Goal: Task Accomplishment & Management: Manage account settings

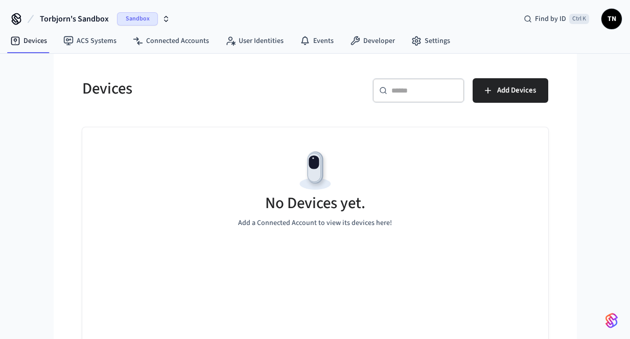
click at [137, 22] on span "Sandbox" at bounding box center [137, 18] width 41 height 13
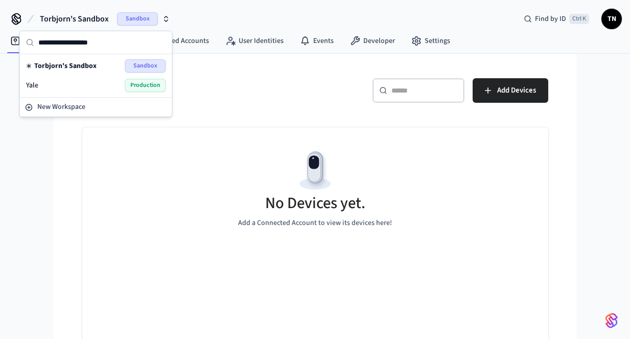
click at [142, 88] on span "Production" at bounding box center [145, 85] width 41 height 13
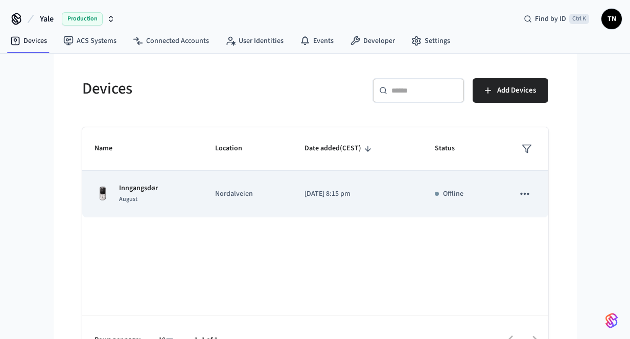
click at [526, 192] on icon "sticky table" at bounding box center [524, 193] width 13 height 13
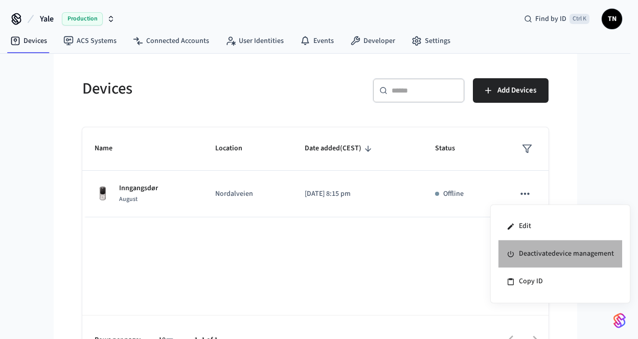
click at [529, 246] on li "Deactivate device management" at bounding box center [560, 254] width 124 height 28
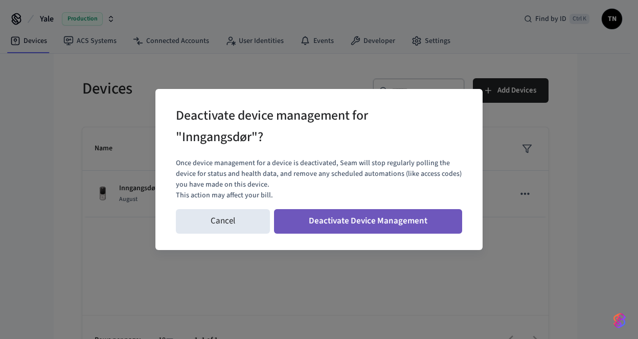
click at [317, 215] on button "Deactivate Device Management" at bounding box center [368, 221] width 188 height 25
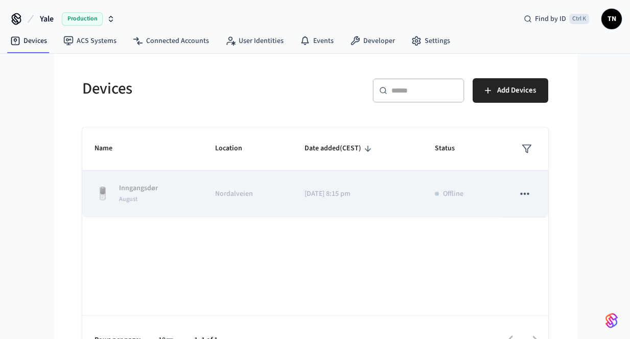
click at [525, 195] on icon "sticky table" at bounding box center [524, 193] width 13 height 13
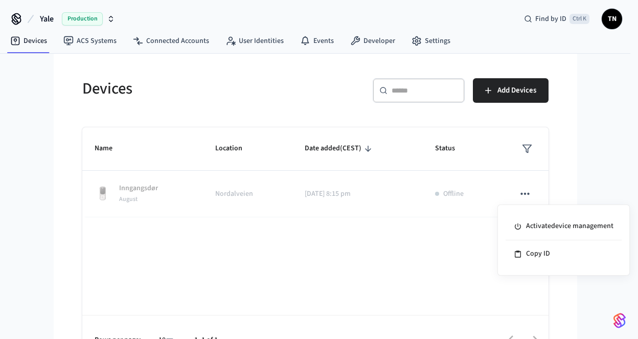
click at [406, 277] on div at bounding box center [319, 169] width 638 height 339
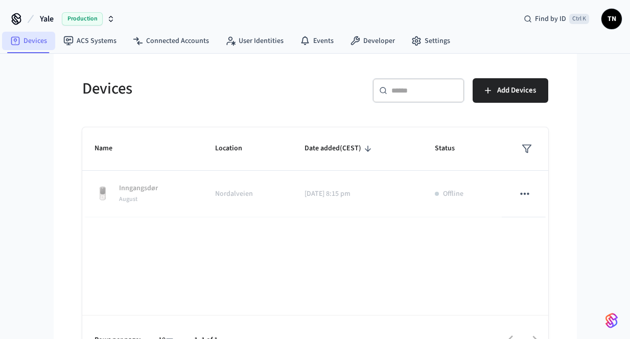
click at [30, 39] on link "Devices" at bounding box center [28, 41] width 53 height 18
click at [420, 35] on link "Settings" at bounding box center [430, 41] width 55 height 18
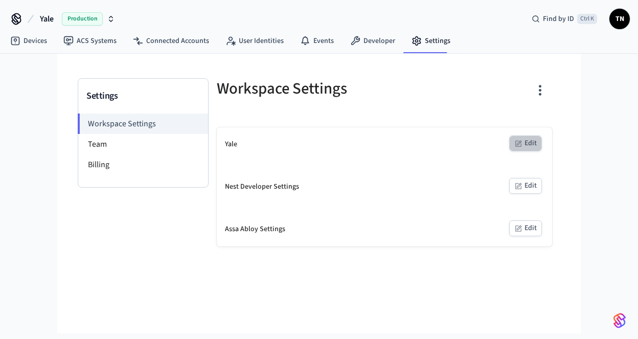
click at [523, 142] on button "Edit" at bounding box center [525, 143] width 33 height 16
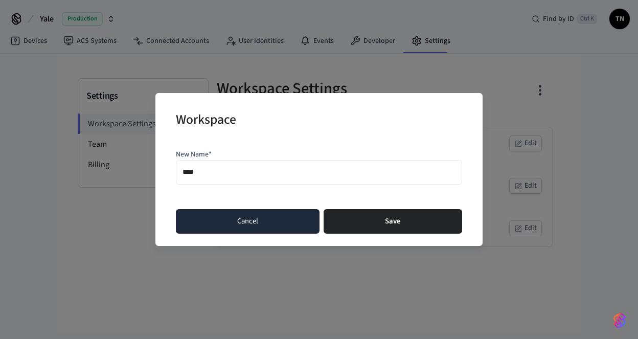
click at [300, 215] on button "Cancel" at bounding box center [248, 221] width 144 height 25
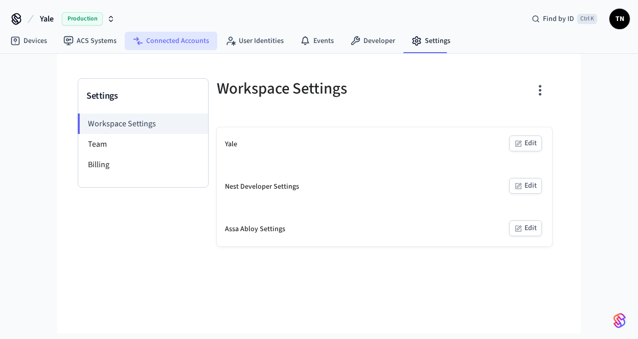
click at [171, 36] on link "Connected Accounts" at bounding box center [171, 41] width 93 height 18
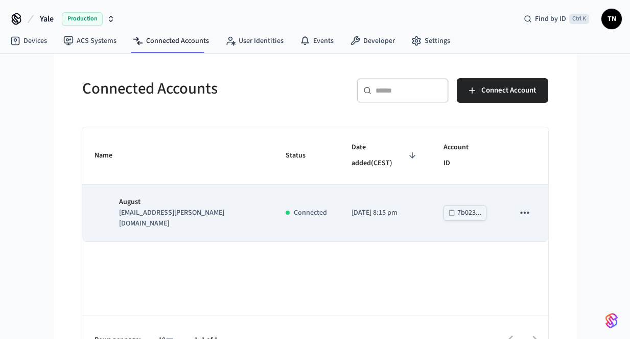
click at [525, 206] on icon "sticky table" at bounding box center [524, 212] width 13 height 13
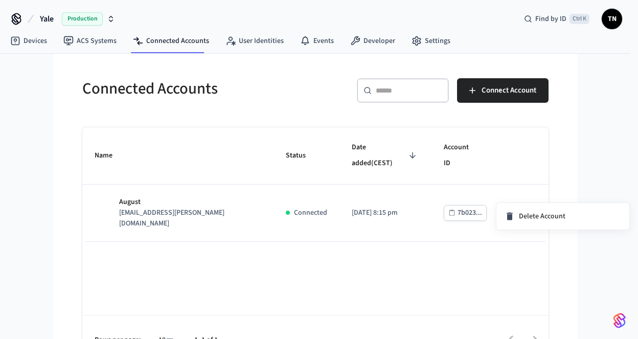
click at [463, 192] on div at bounding box center [319, 169] width 638 height 339
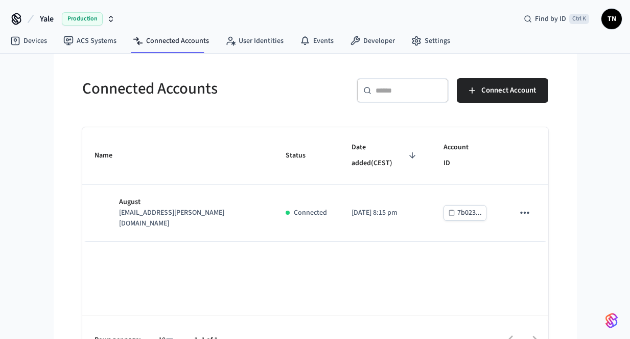
click at [463, 206] on div "7b023..." at bounding box center [469, 212] width 25 height 13
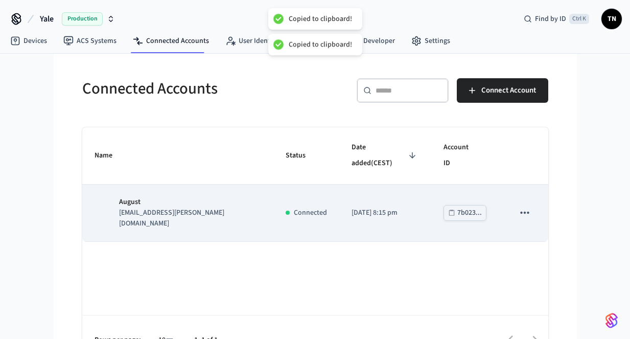
click at [178, 208] on p "[EMAIL_ADDRESS][PERSON_NAME][DOMAIN_NAME]" at bounding box center [190, 218] width 142 height 21
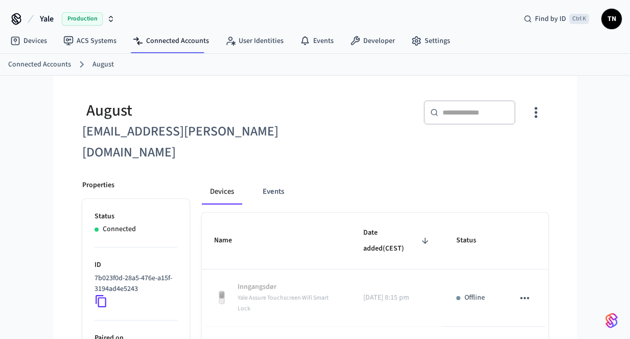
scroll to position [1, 0]
click at [187, 45] on link "Connected Accounts" at bounding box center [171, 40] width 93 height 18
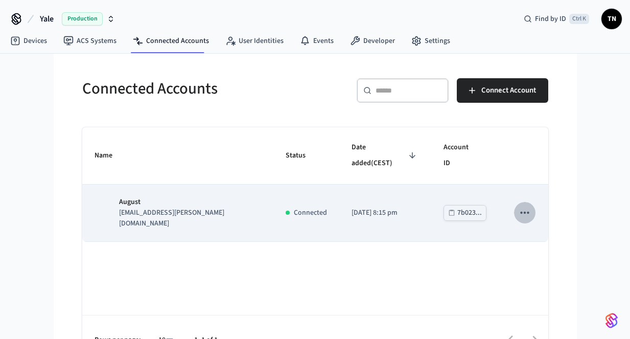
click at [527, 206] on icon "sticky table" at bounding box center [524, 212] width 13 height 13
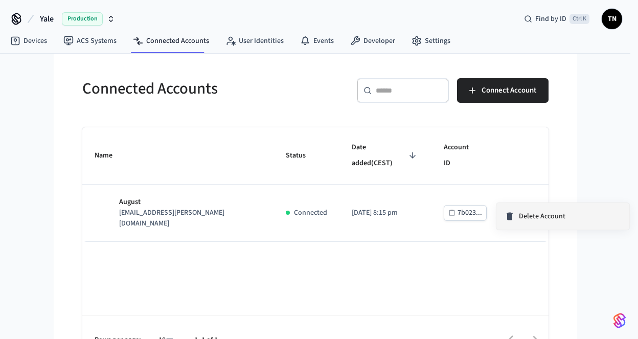
click at [535, 220] on span "Delete Account" at bounding box center [542, 216] width 47 height 10
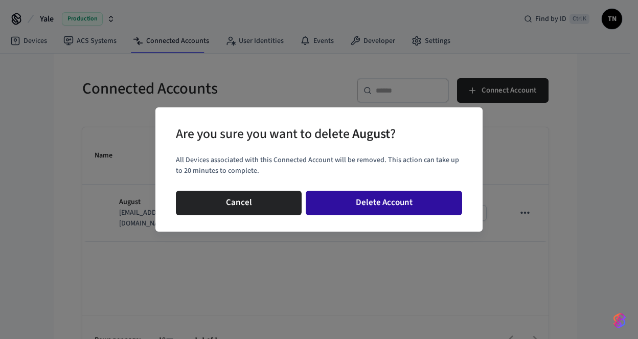
click at [343, 205] on button "Delete Account" at bounding box center [384, 203] width 156 height 25
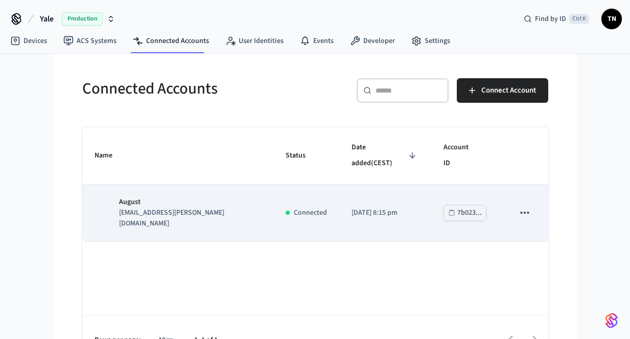
click at [520, 206] on icon "sticky table" at bounding box center [524, 212] width 13 height 13
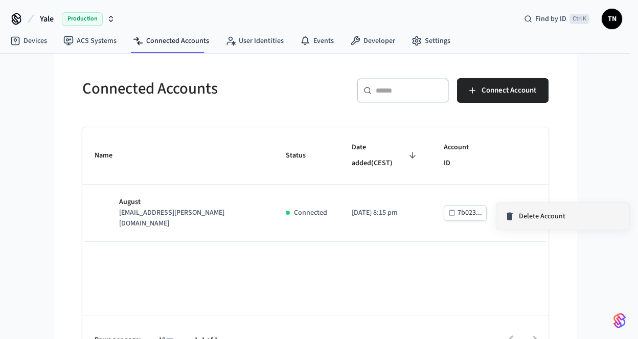
click at [535, 222] on li "Delete Account" at bounding box center [562, 216] width 133 height 27
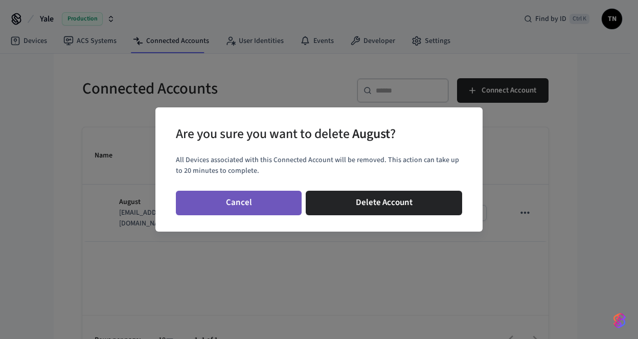
click at [252, 200] on button "Cancel" at bounding box center [239, 203] width 126 height 25
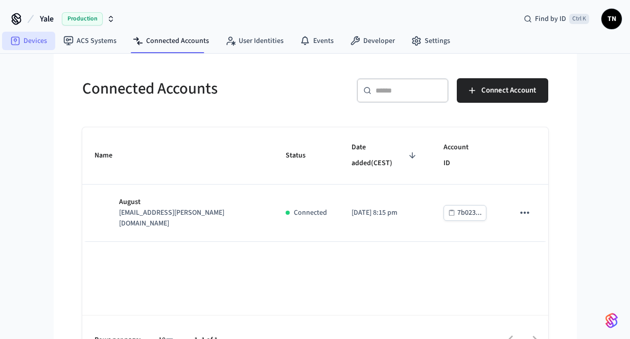
click at [18, 42] on icon at bounding box center [15, 41] width 10 height 10
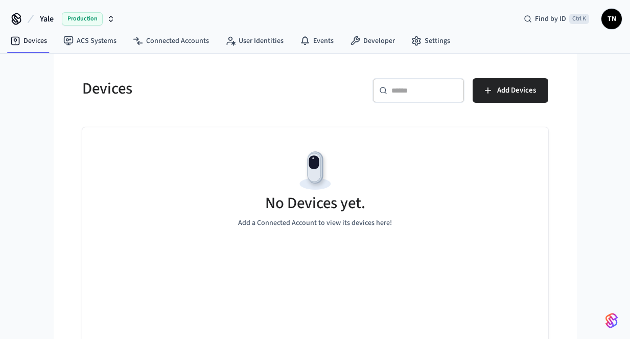
click at [71, 18] on span "Production" at bounding box center [82, 18] width 41 height 13
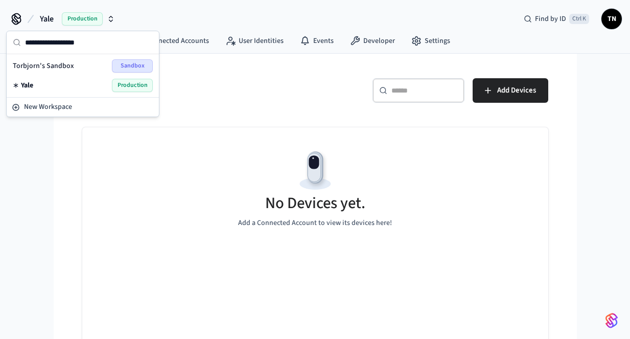
click at [24, 86] on span "Yale" at bounding box center [27, 85] width 12 height 10
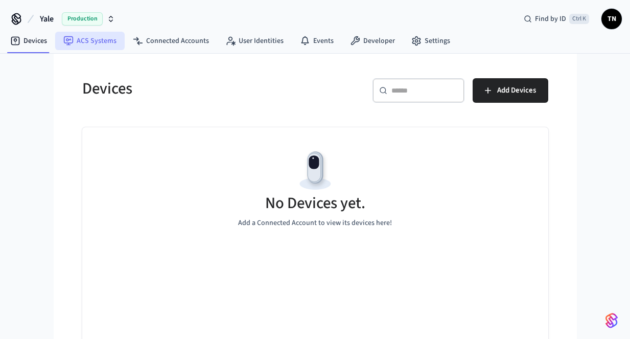
click at [95, 45] on link "ACS Systems" at bounding box center [90, 41] width 70 height 18
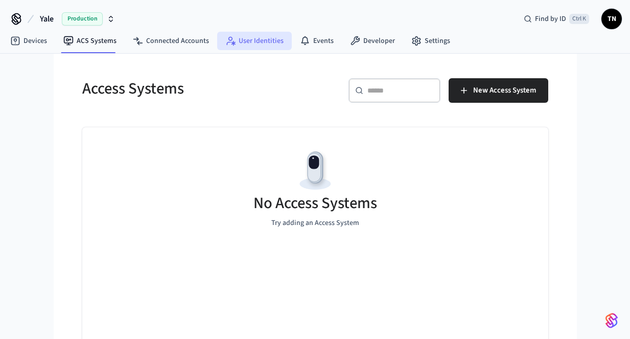
click at [248, 39] on link "User Identities" at bounding box center [254, 41] width 75 height 18
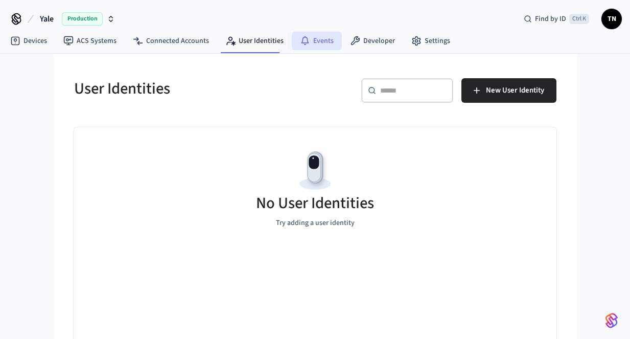
click at [318, 42] on link "Events" at bounding box center [317, 41] width 50 height 18
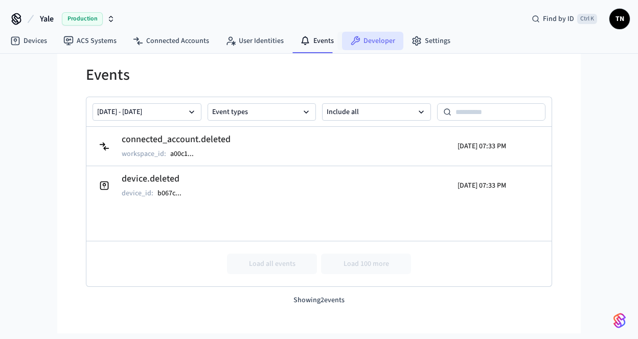
click at [365, 38] on link "Developer" at bounding box center [372, 41] width 61 height 18
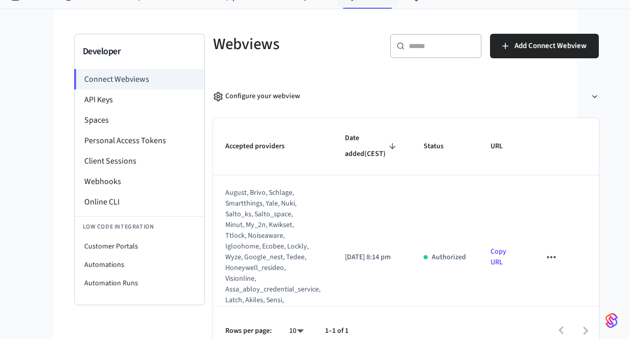
scroll to position [45, 0]
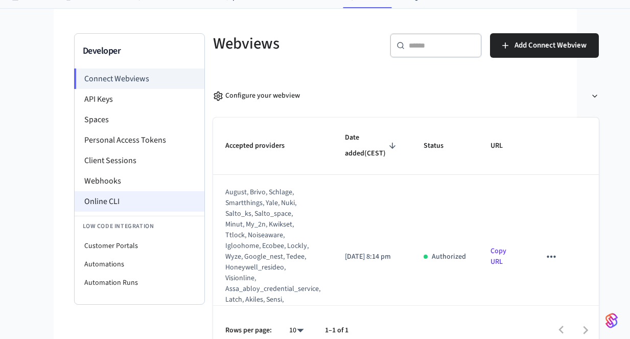
click at [118, 202] on li "Online CLI" at bounding box center [140, 201] width 130 height 20
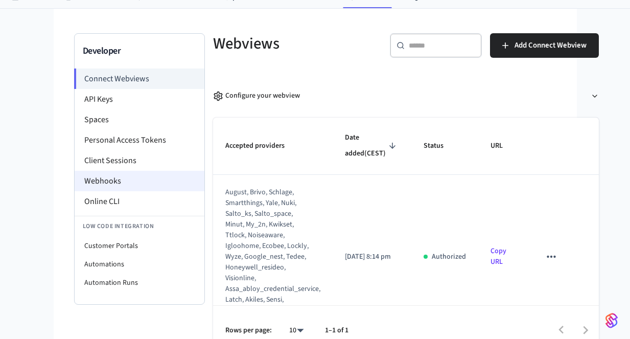
click at [114, 183] on li "Webhooks" at bounding box center [140, 181] width 130 height 20
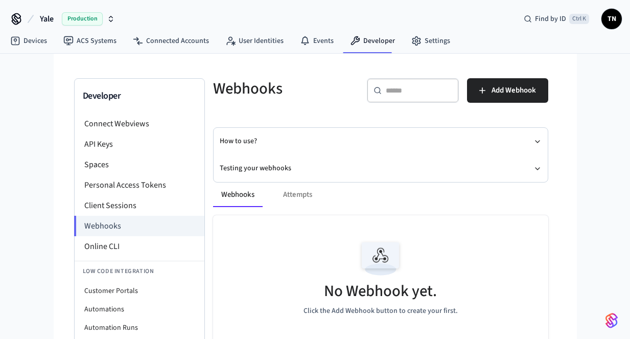
scroll to position [41, 0]
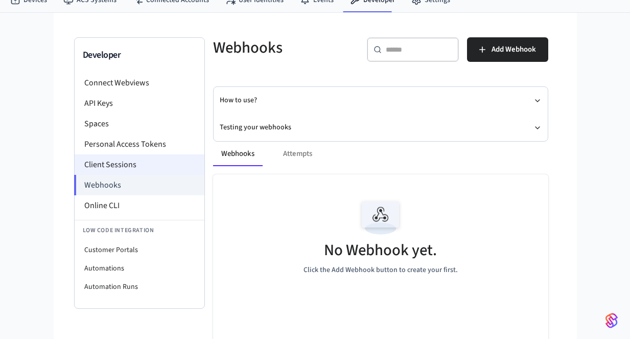
click at [118, 164] on li "Client Sessions" at bounding box center [140, 164] width 130 height 20
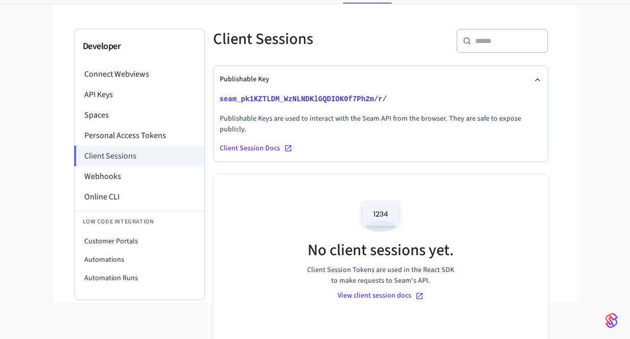
scroll to position [48, 0]
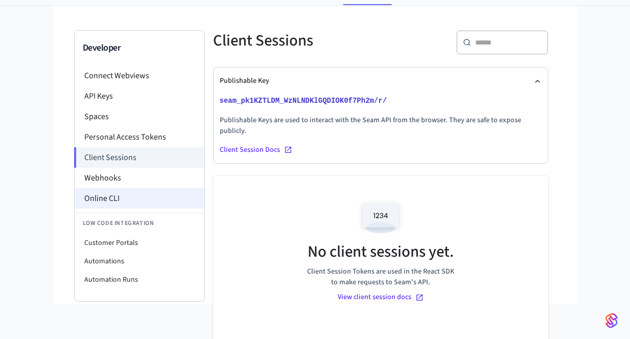
click at [107, 195] on li "Online CLI" at bounding box center [140, 198] width 130 height 20
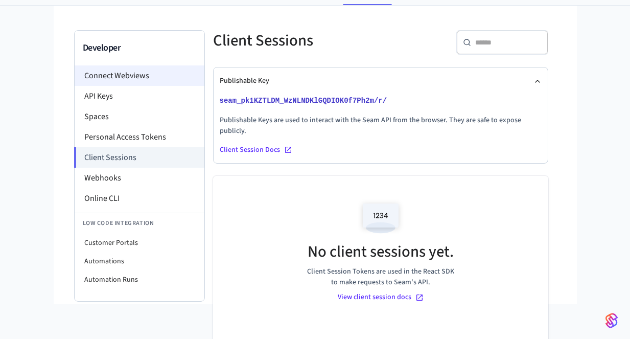
click at [135, 73] on li "Connect Webviews" at bounding box center [140, 75] width 130 height 20
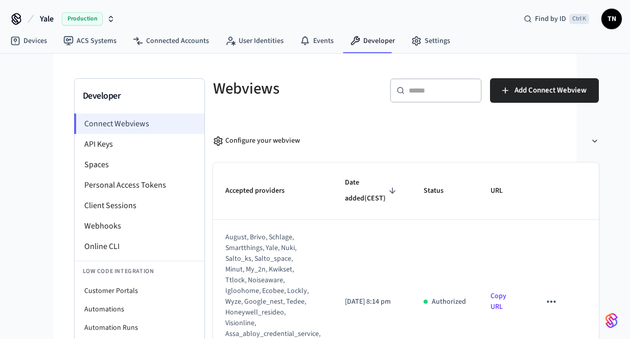
scroll to position [61, 0]
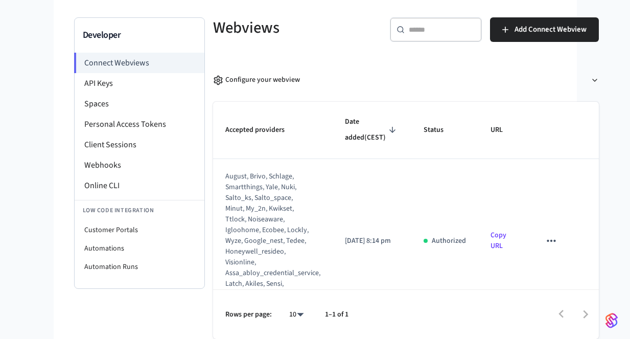
click at [545, 247] on icon "sticky table" at bounding box center [551, 240] width 13 height 13
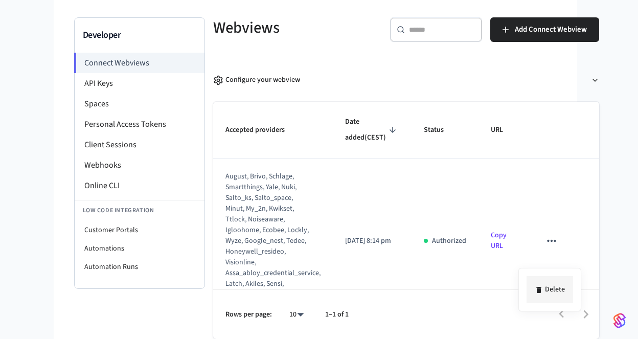
click at [548, 289] on li "Delete" at bounding box center [549, 289] width 47 height 27
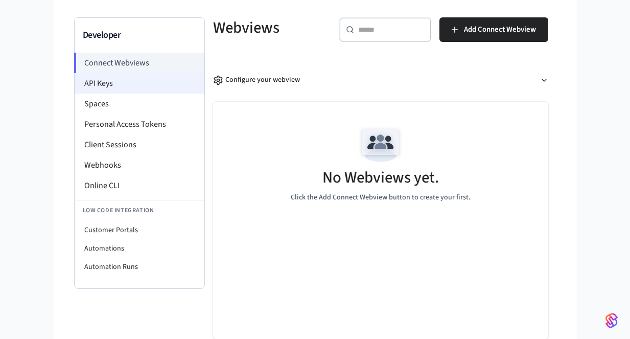
click at [77, 84] on li "API Keys" at bounding box center [140, 83] width 130 height 20
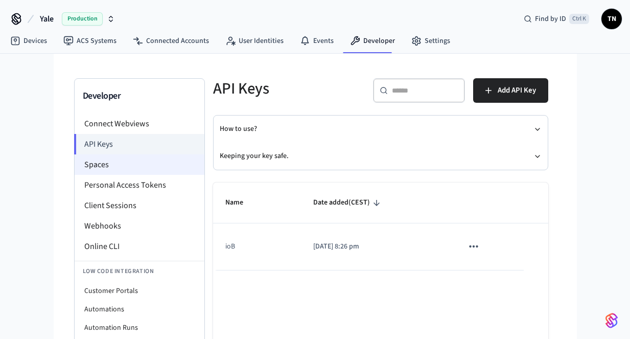
click at [93, 165] on li "Spaces" at bounding box center [140, 164] width 130 height 20
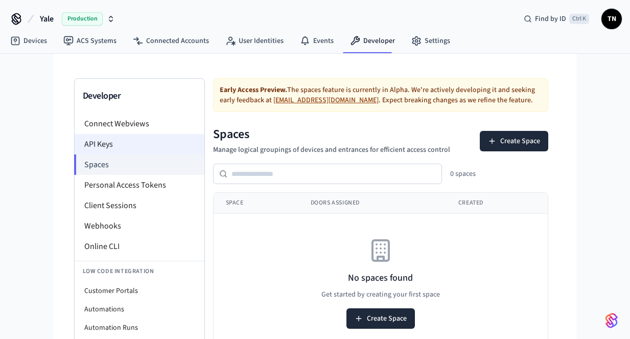
click at [92, 146] on li "API Keys" at bounding box center [140, 144] width 130 height 20
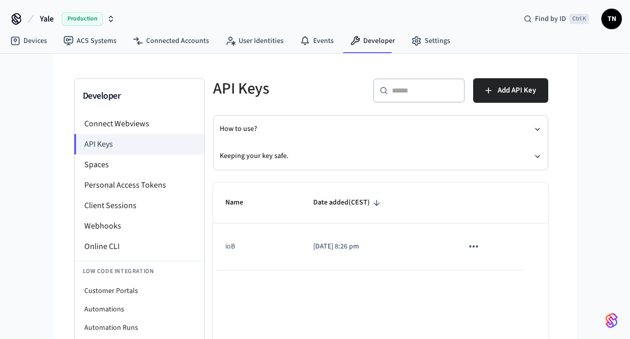
click at [477, 246] on icon "sticky table" at bounding box center [473, 246] width 9 height 2
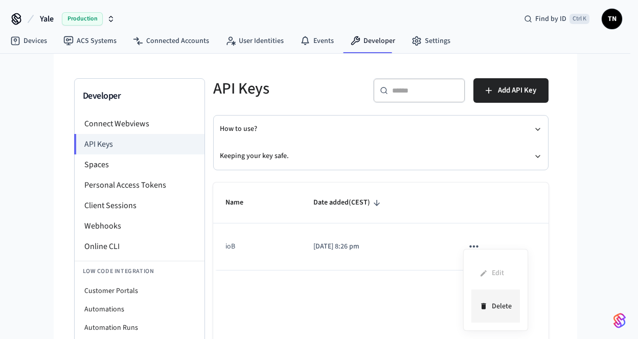
click at [501, 310] on li "Delete" at bounding box center [495, 306] width 49 height 32
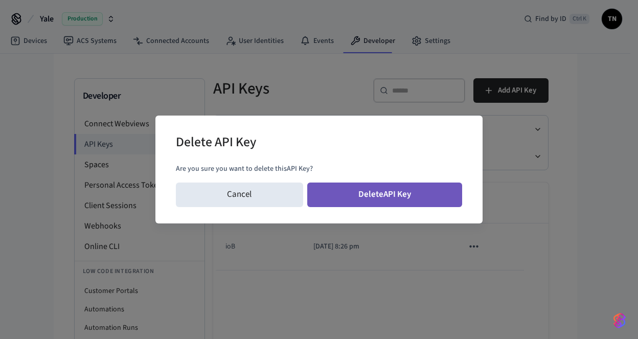
click at [371, 187] on button "Delete API Key" at bounding box center [384, 194] width 155 height 25
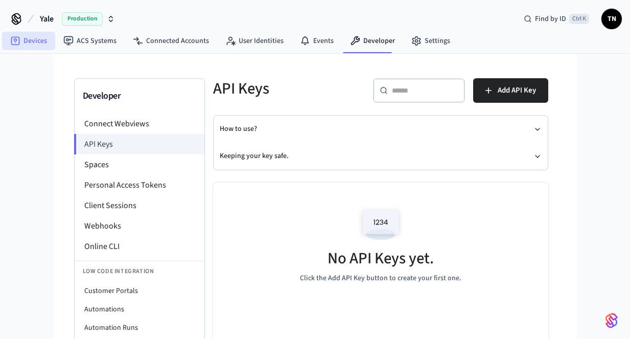
click at [40, 36] on link "Devices" at bounding box center [28, 41] width 53 height 18
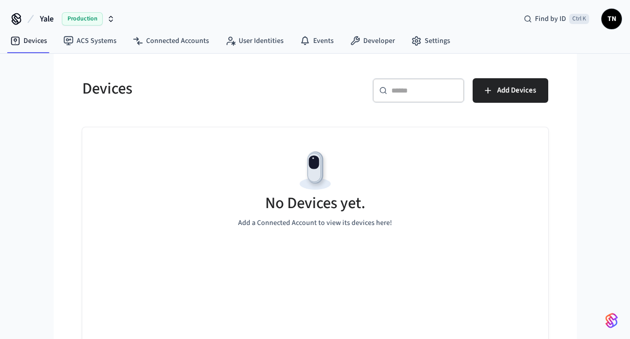
click at [109, 18] on icon "button" at bounding box center [111, 17] width 4 height 2
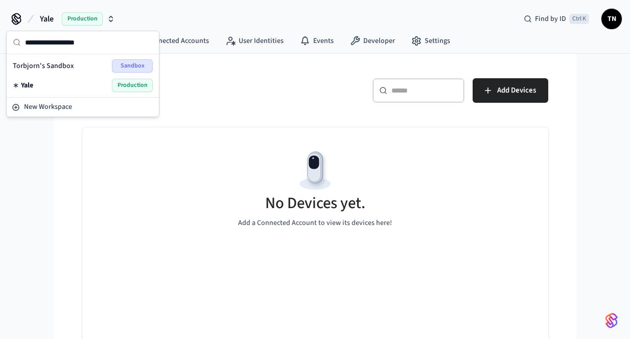
click at [62, 66] on span "Torbjorn's Sandbox" at bounding box center [43, 66] width 61 height 10
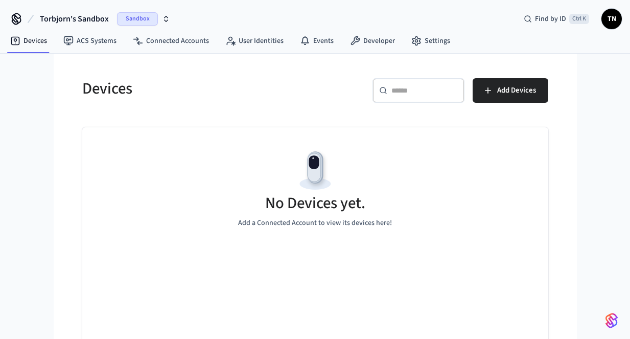
click at [130, 21] on span "Sandbox" at bounding box center [137, 18] width 41 height 13
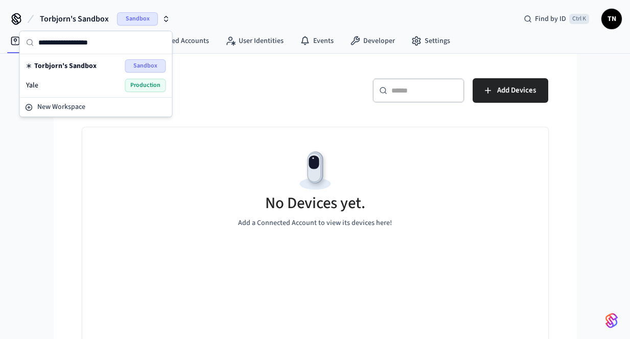
click at [33, 82] on span "Yale" at bounding box center [32, 85] width 12 height 10
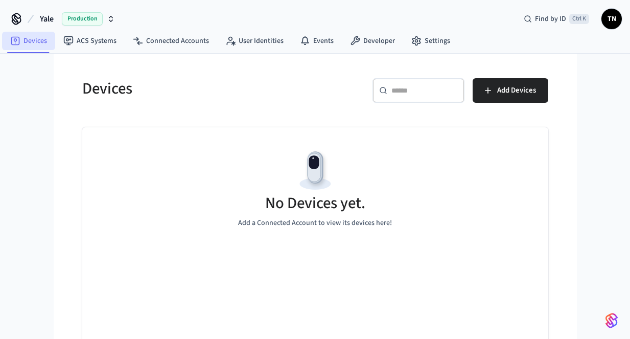
click at [19, 42] on icon at bounding box center [15, 41] width 10 height 10
